Goal: Task Accomplishment & Management: Complete application form

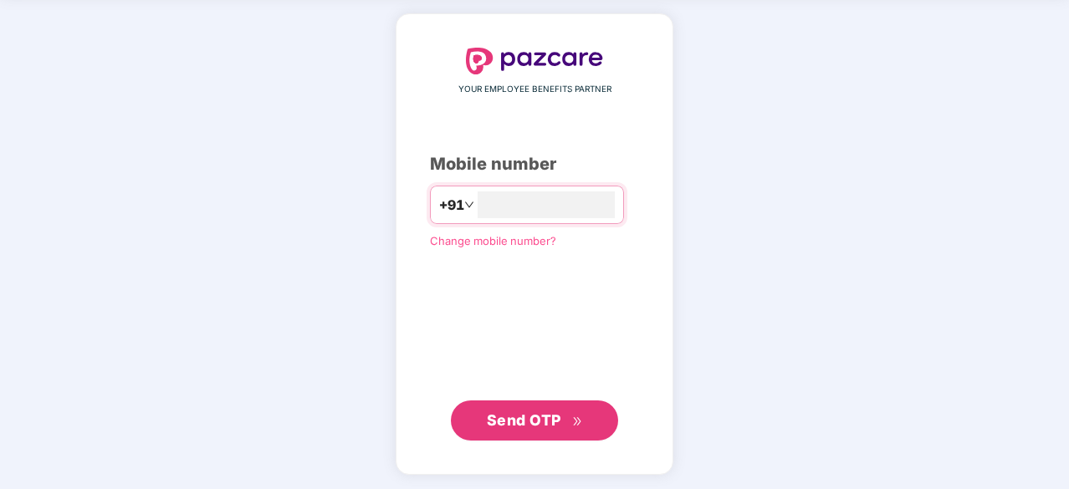
type input "**********"
click at [549, 417] on span "Send OTP" at bounding box center [524, 421] width 74 height 18
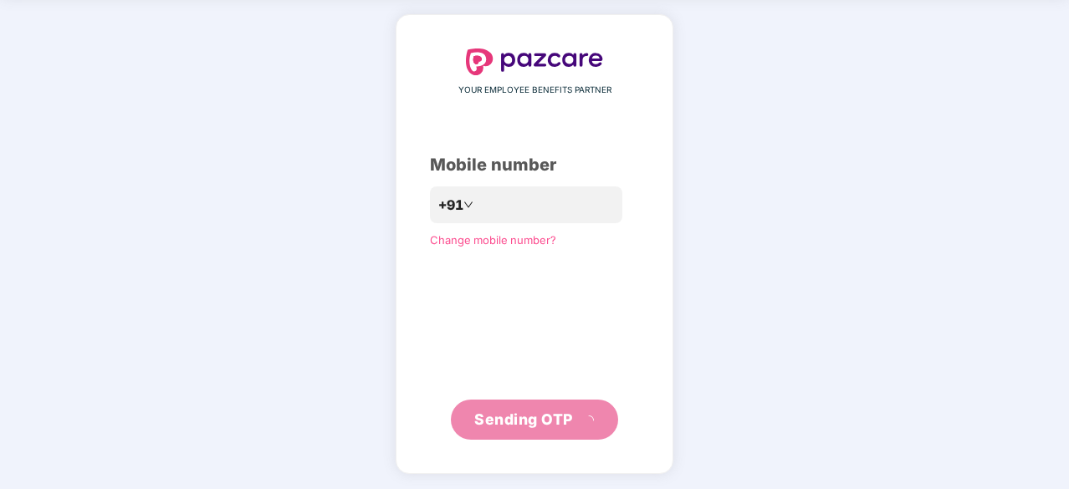
scroll to position [55, 0]
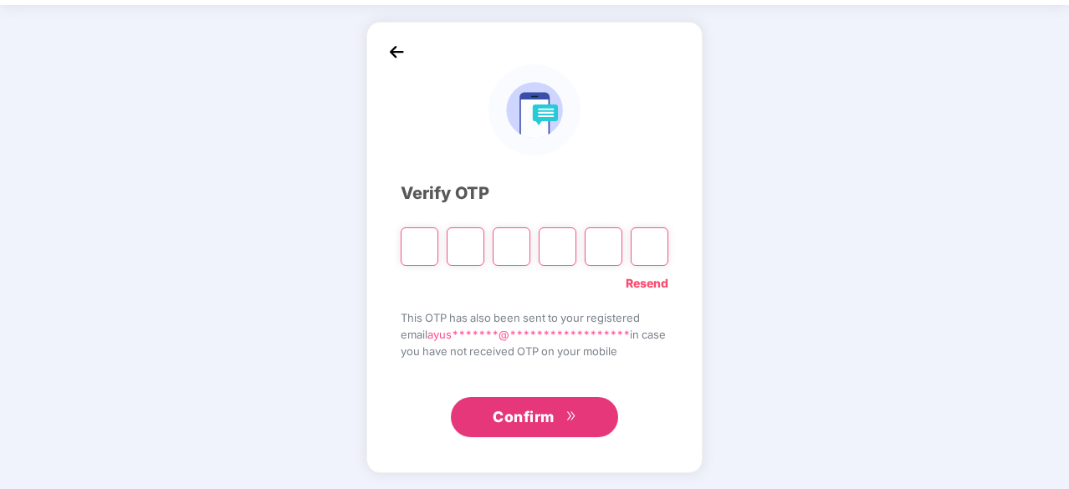
type input "*"
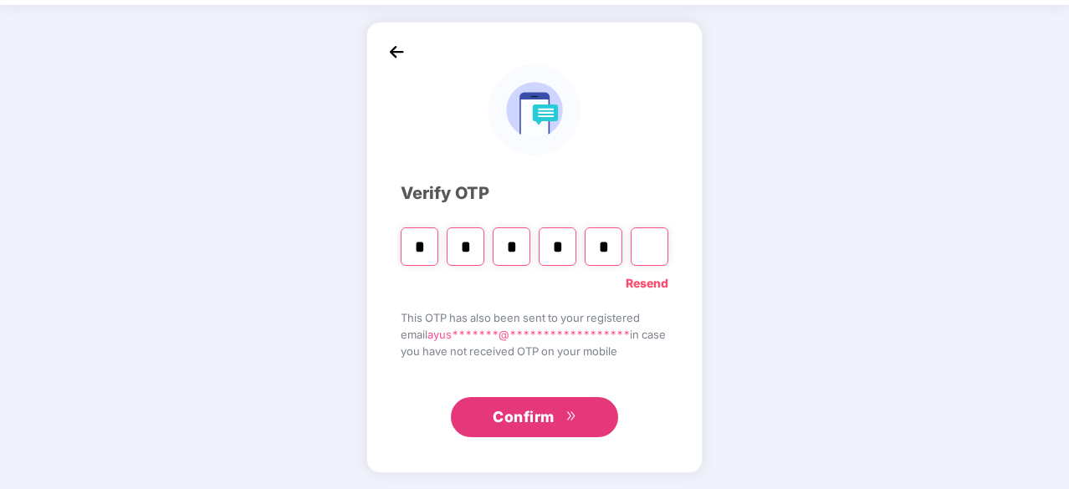
type input "*"
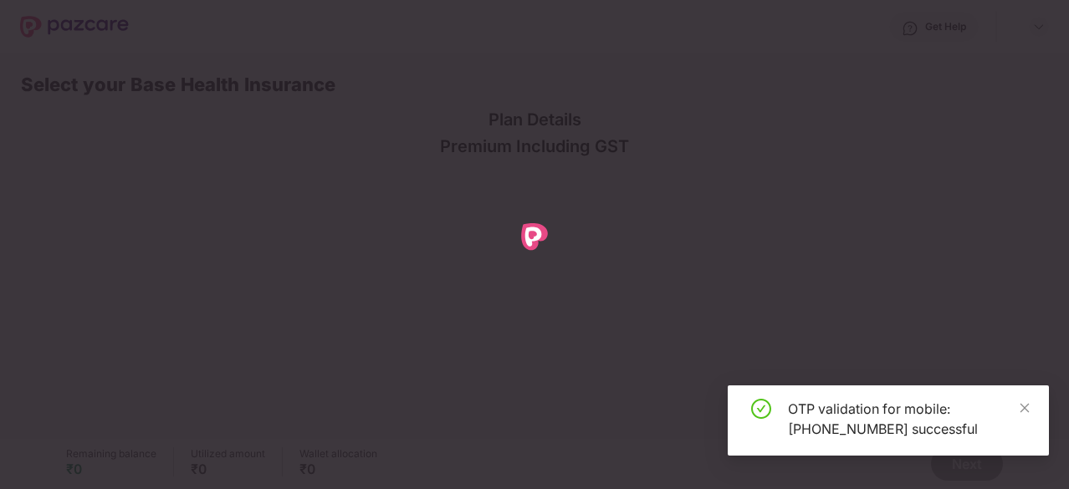
scroll to position [0, 0]
click at [1026, 405] on icon "close" at bounding box center [1024, 408] width 12 height 12
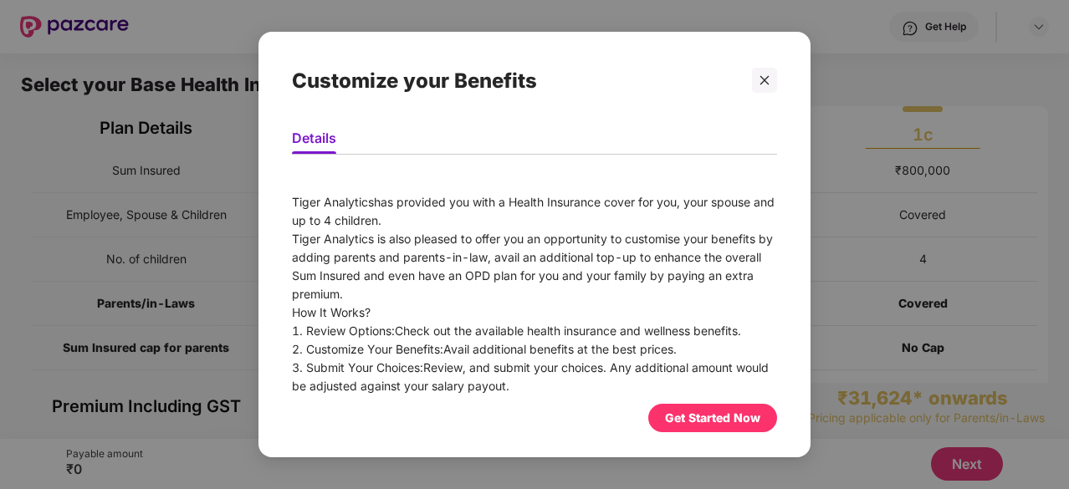
click at [694, 413] on div "Get Started Now" at bounding box center [712, 418] width 95 height 18
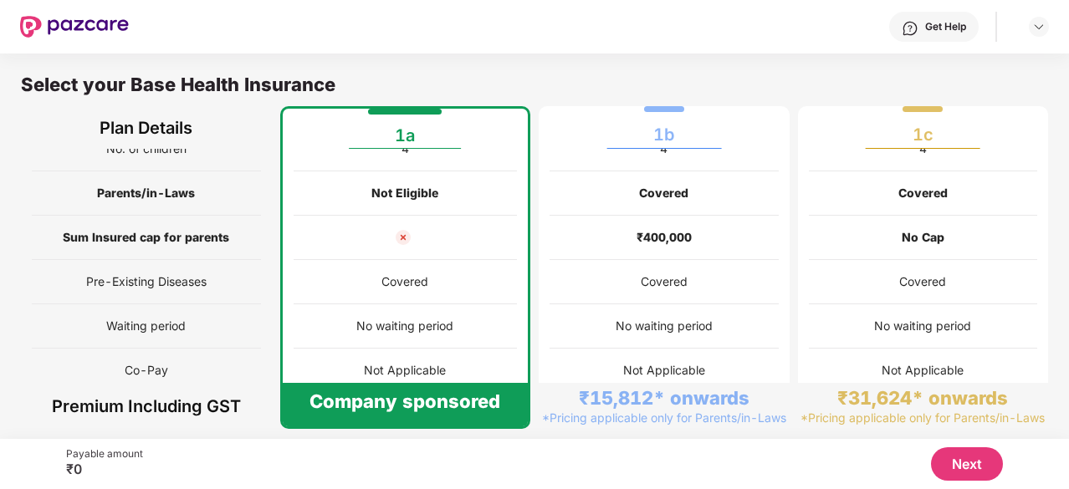
scroll to position [110, 0]
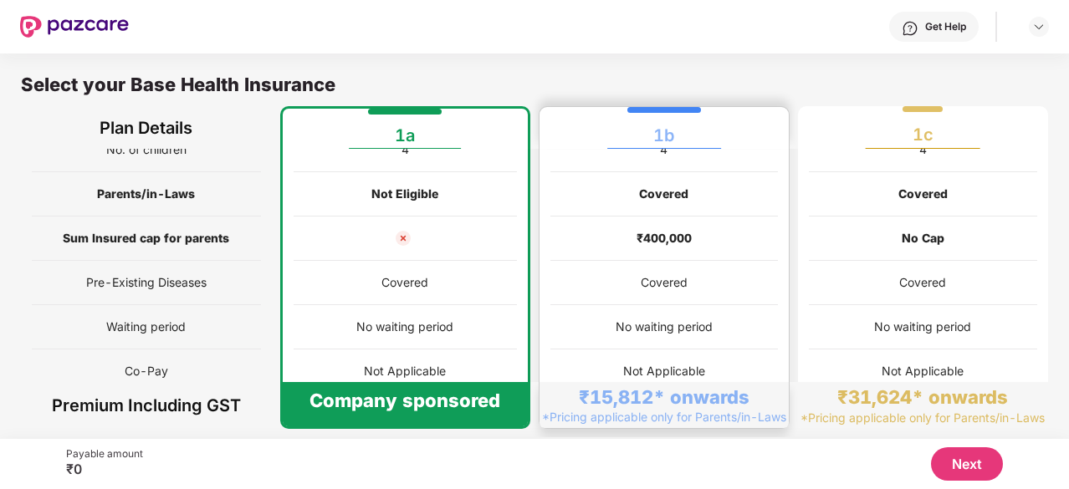
click at [602, 315] on div "No waiting period" at bounding box center [663, 327] width 227 height 44
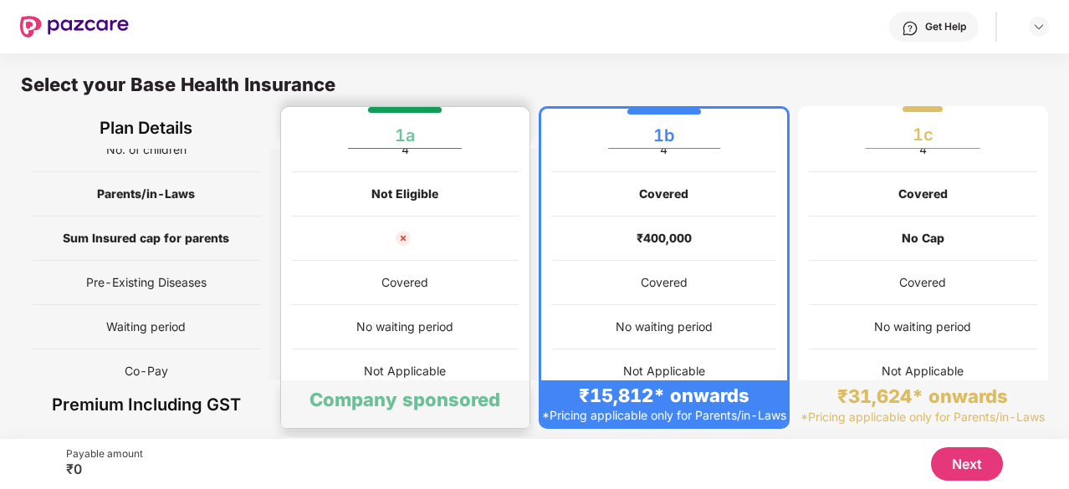
click at [441, 389] on div "Company sponsored" at bounding box center [404, 399] width 191 height 23
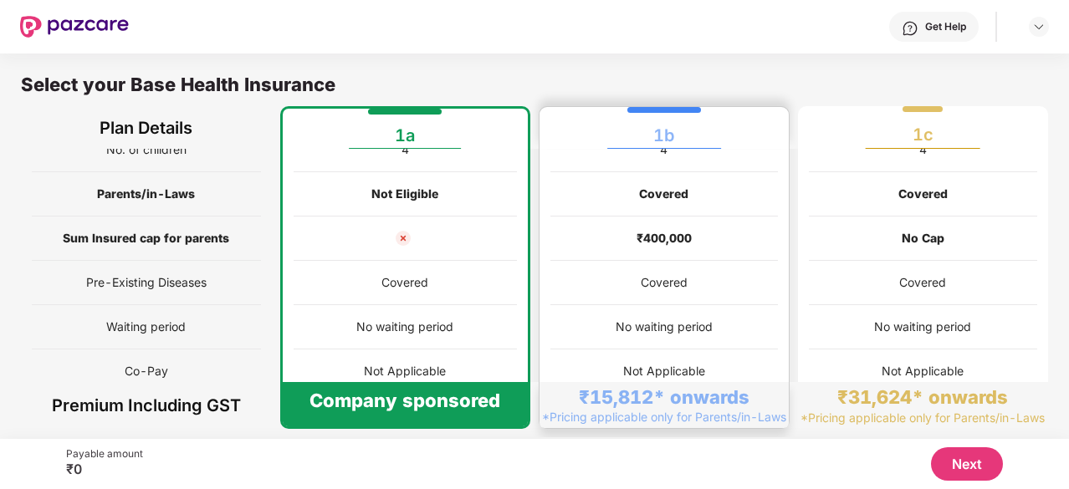
click at [627, 335] on div "No waiting period" at bounding box center [663, 327] width 227 height 44
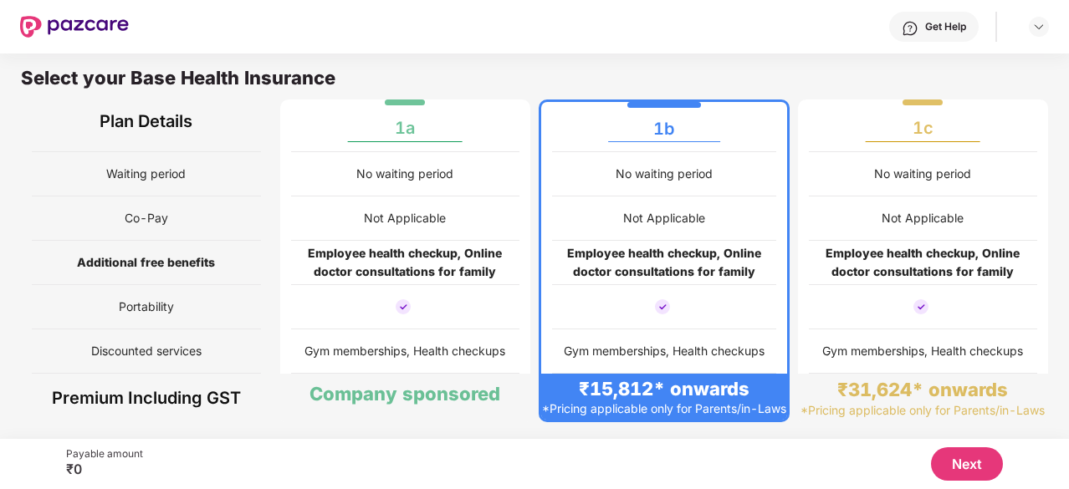
scroll to position [8, 0]
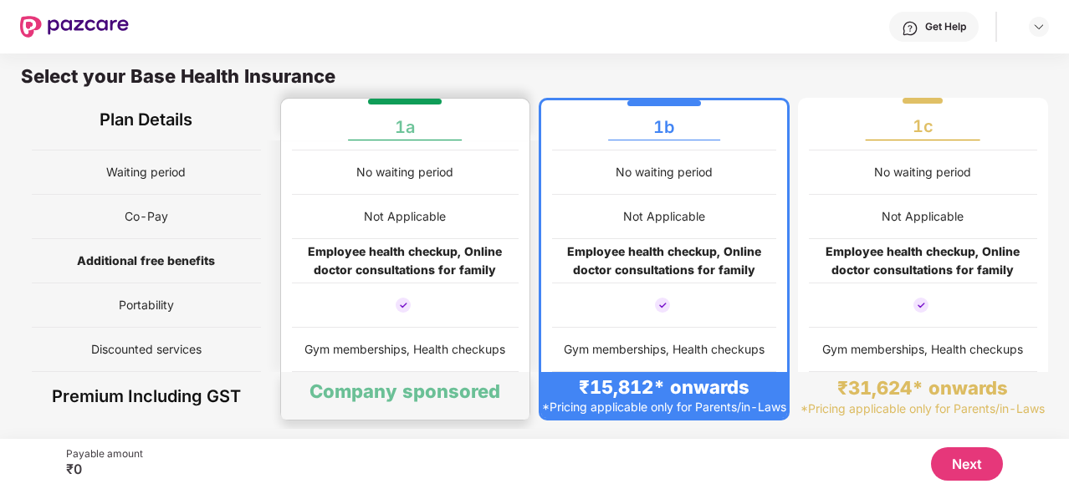
click at [321, 351] on div "Gym memberships, Health checkups" at bounding box center [405, 350] width 227 height 44
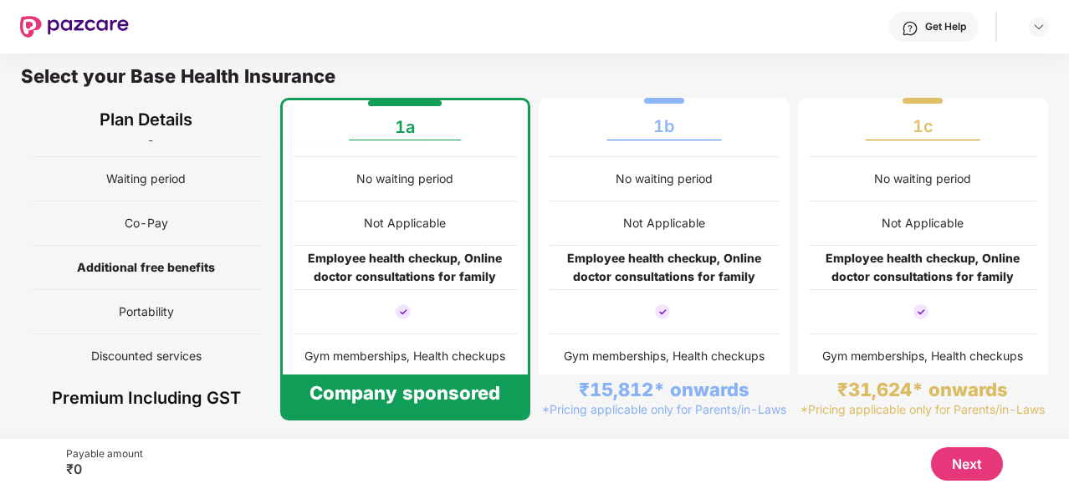
scroll to position [0, 0]
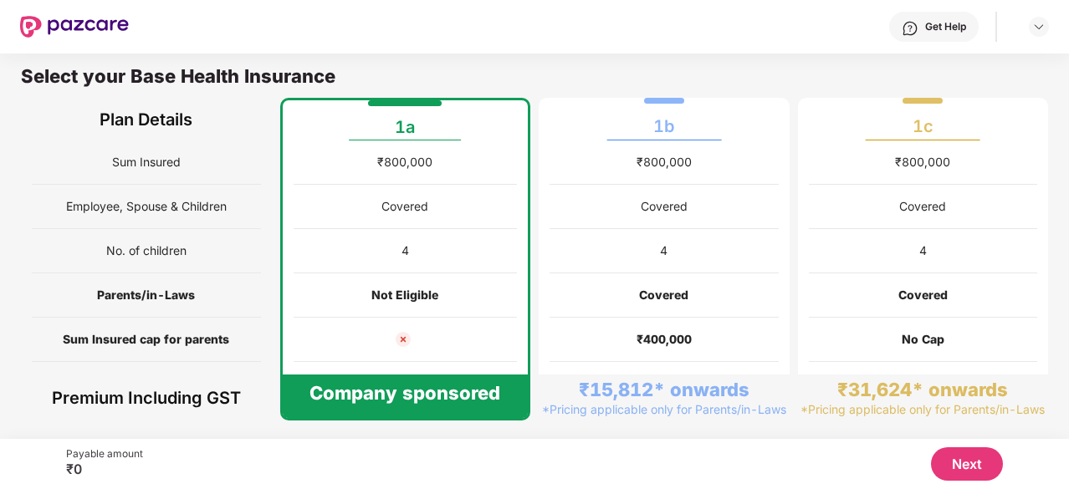
click at [977, 461] on button "Next" at bounding box center [967, 463] width 72 height 33
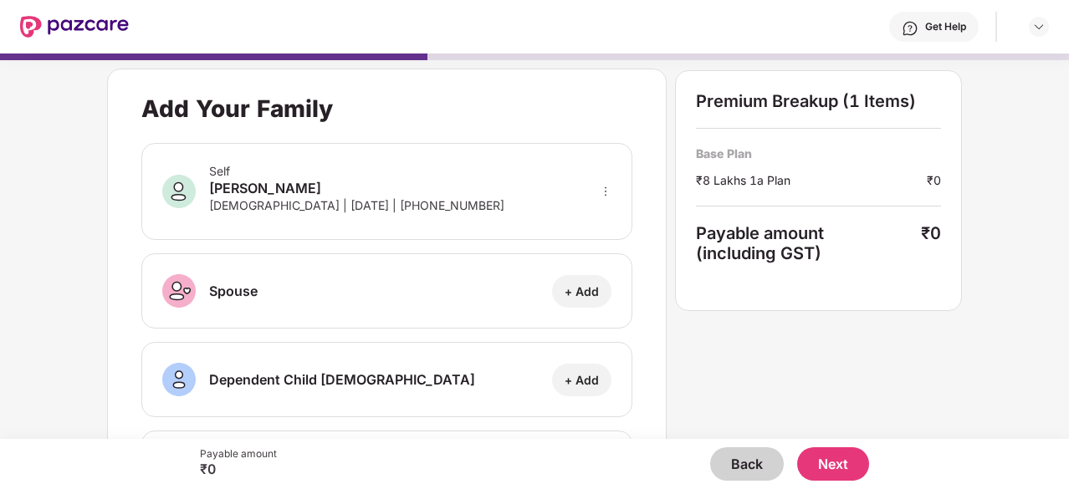
click at [843, 477] on button "Next" at bounding box center [833, 463] width 72 height 33
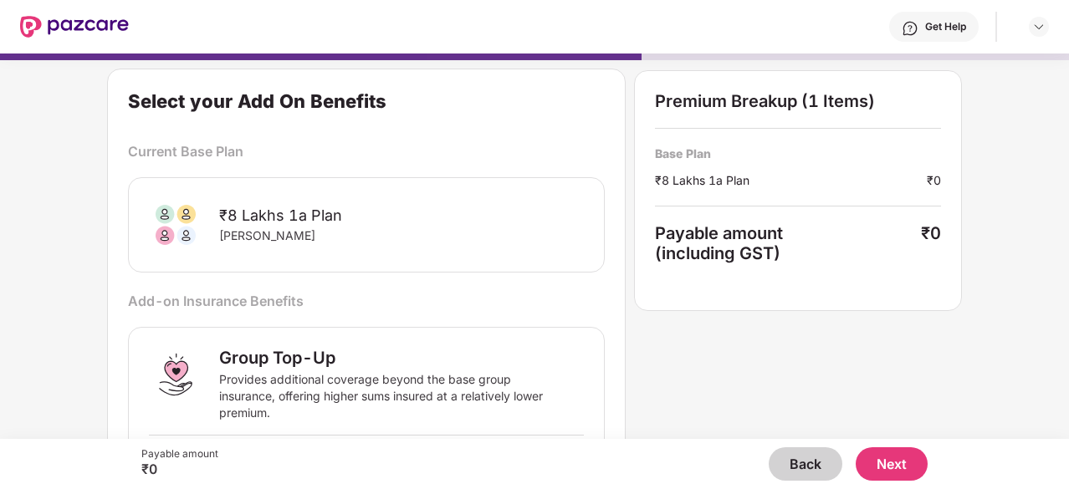
click at [810, 457] on button "Back" at bounding box center [805, 463] width 74 height 33
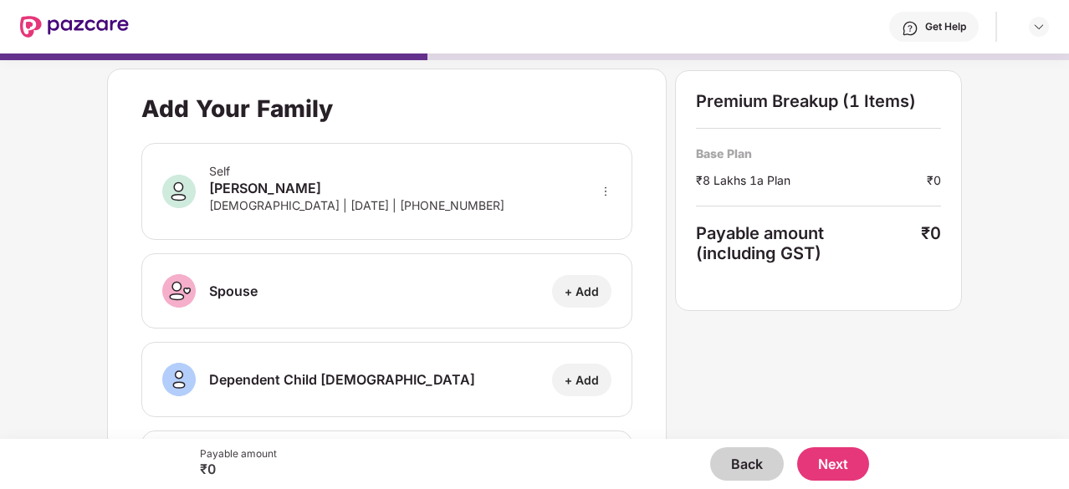
click at [831, 470] on button "Next" at bounding box center [833, 463] width 72 height 33
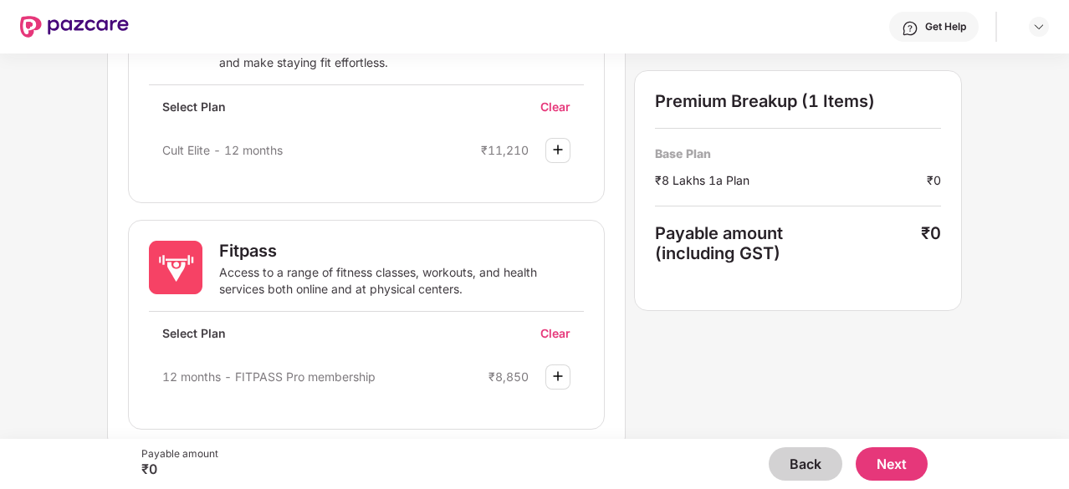
scroll to position [1059, 0]
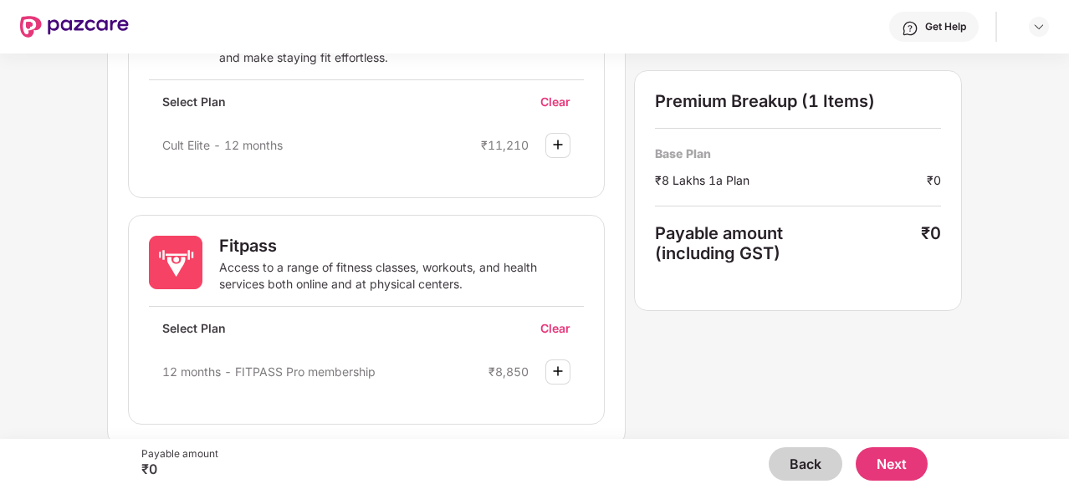
click at [899, 467] on button "Next" at bounding box center [891, 463] width 72 height 33
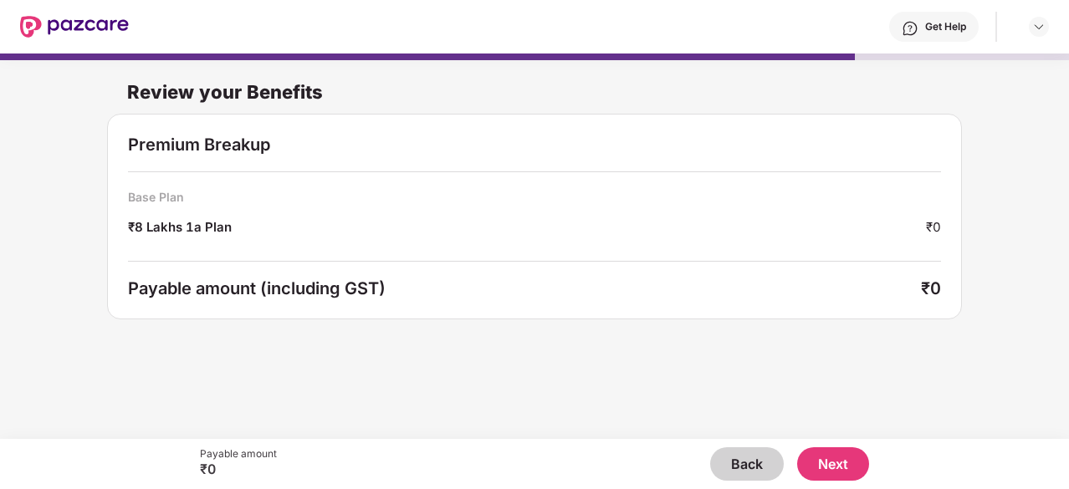
click at [829, 462] on button "Next" at bounding box center [833, 463] width 72 height 33
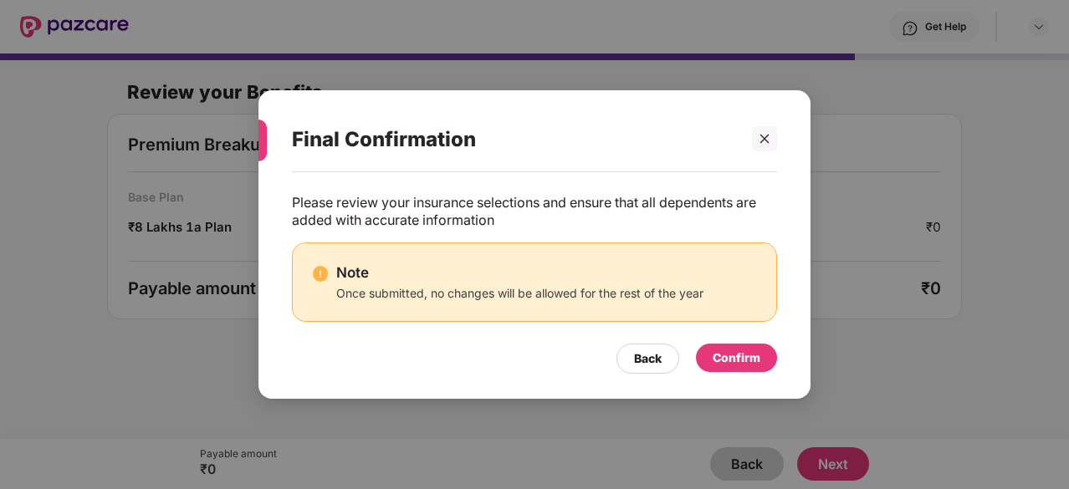
click at [727, 355] on div "Confirm" at bounding box center [736, 358] width 48 height 18
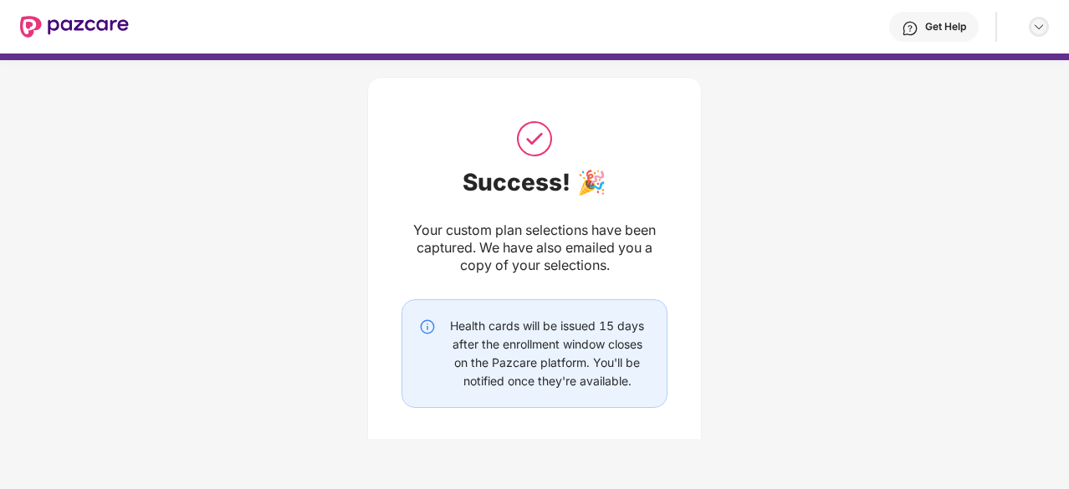
click at [1034, 24] on img at bounding box center [1038, 26] width 13 height 13
click at [893, 64] on div "Logout" at bounding box center [959, 66] width 217 height 33
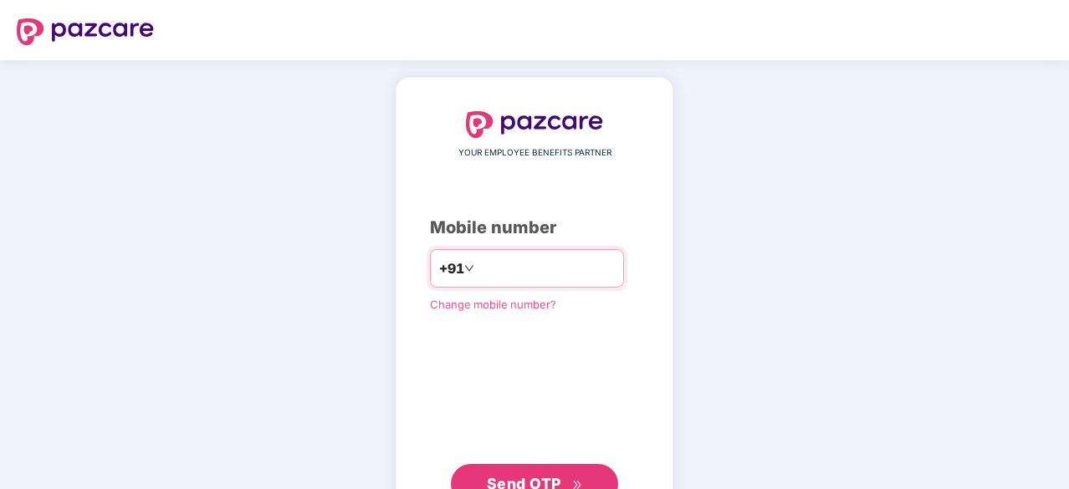
click at [538, 279] on input "number" at bounding box center [545, 268] width 137 height 27
type input "**********"
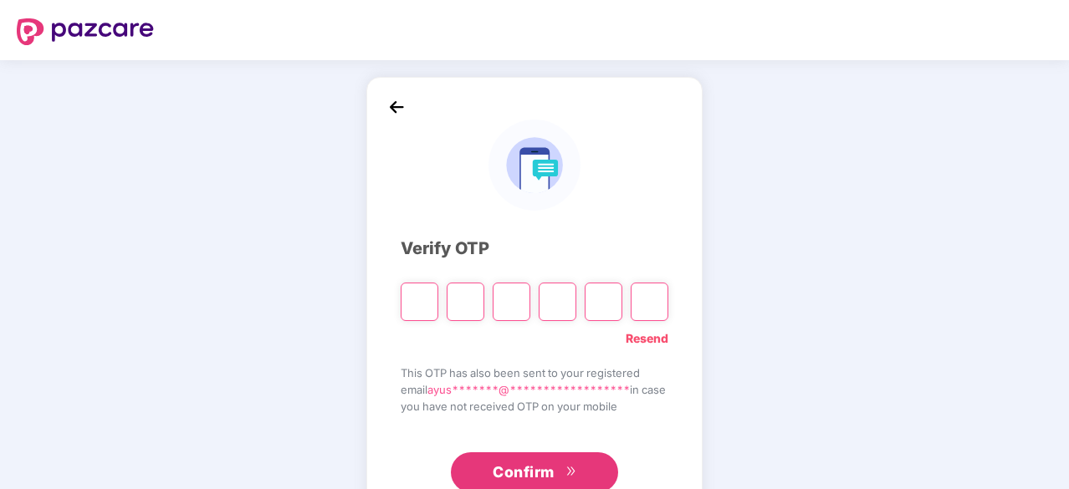
scroll to position [55, 0]
